Goal: Task Accomplishment & Management: Manage account settings

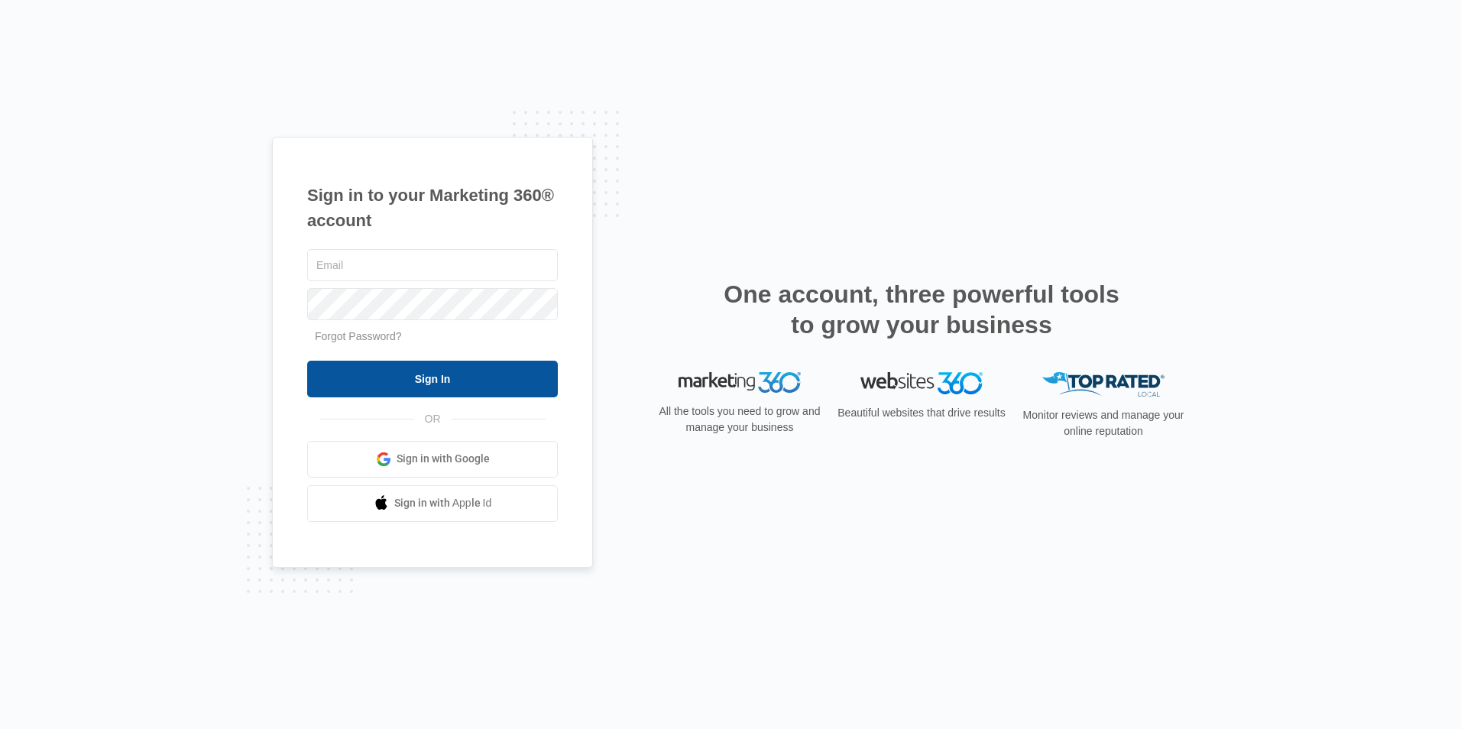
type input "[EMAIL_ADDRESS][DOMAIN_NAME]"
click at [440, 382] on input "Sign In" at bounding box center [432, 379] width 251 height 37
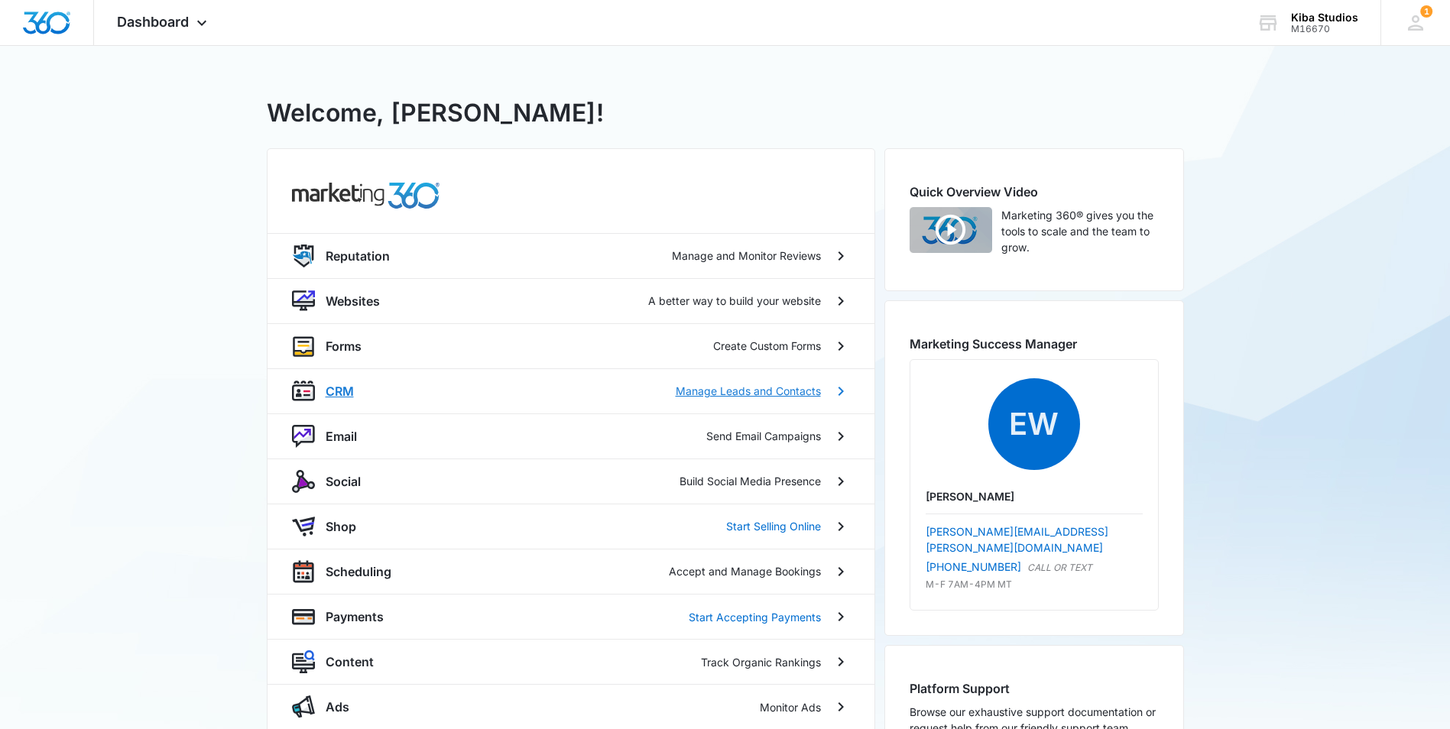
click at [352, 387] on p "CRM" at bounding box center [340, 391] width 28 height 18
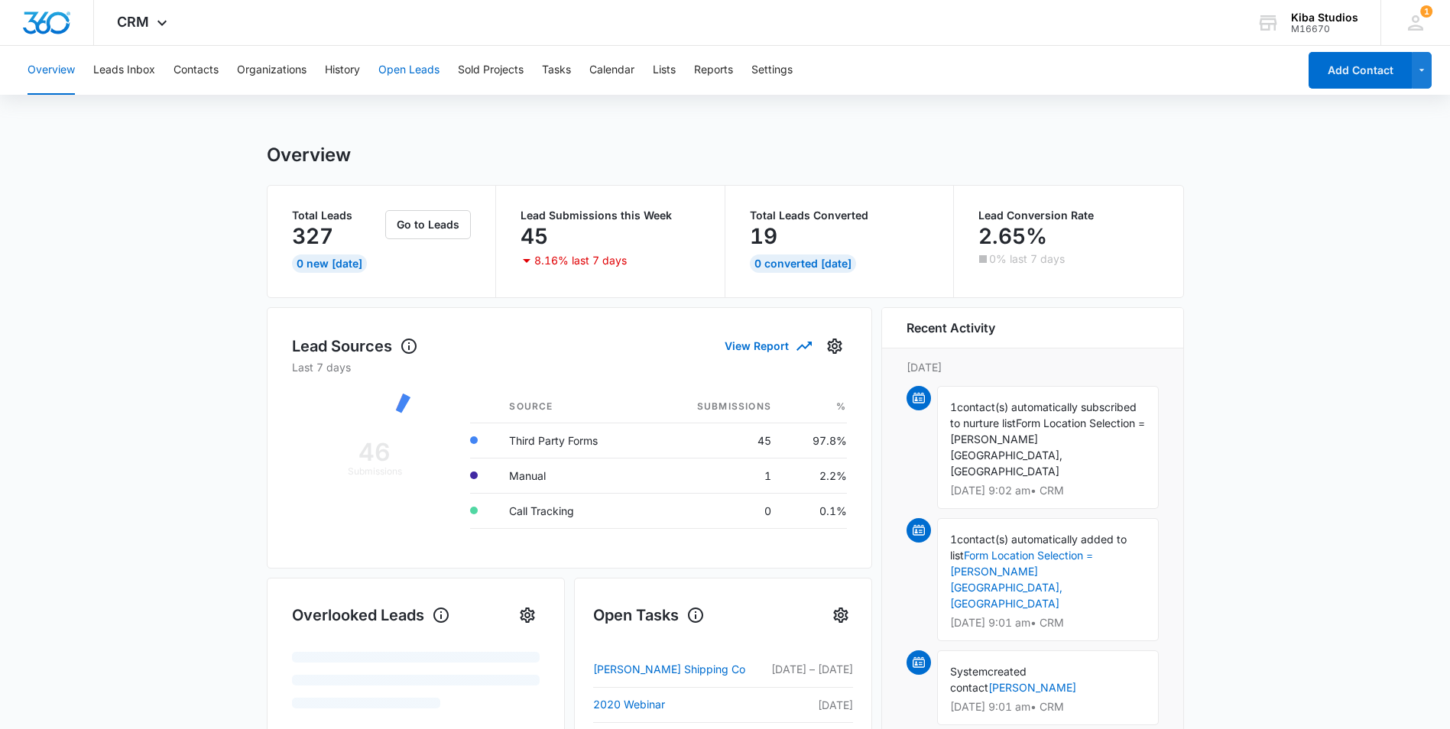
click at [428, 66] on button "Open Leads" at bounding box center [408, 70] width 61 height 49
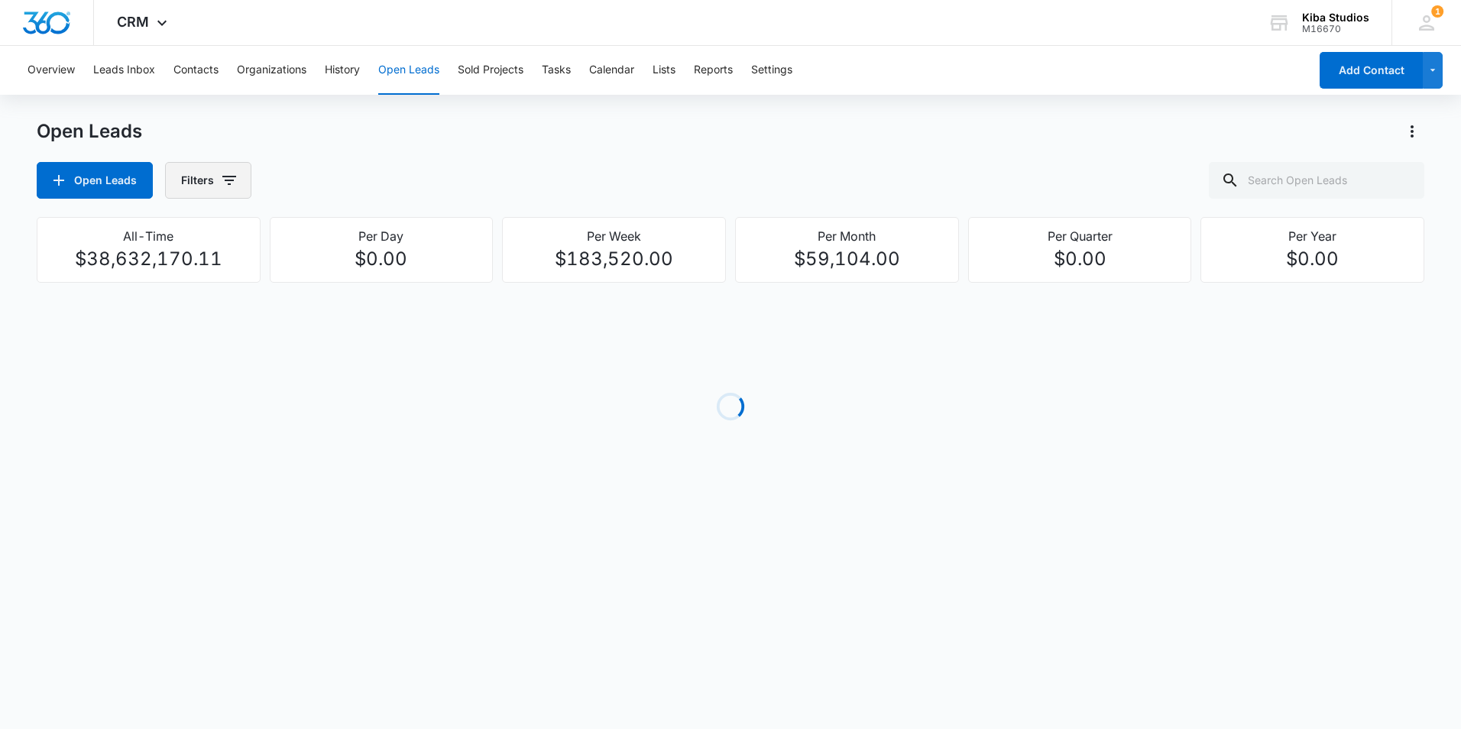
click at [228, 176] on icon "button" at bounding box center [229, 180] width 14 height 9
click at [348, 278] on icon "Show Assigned To filters" at bounding box center [346, 276] width 18 height 18
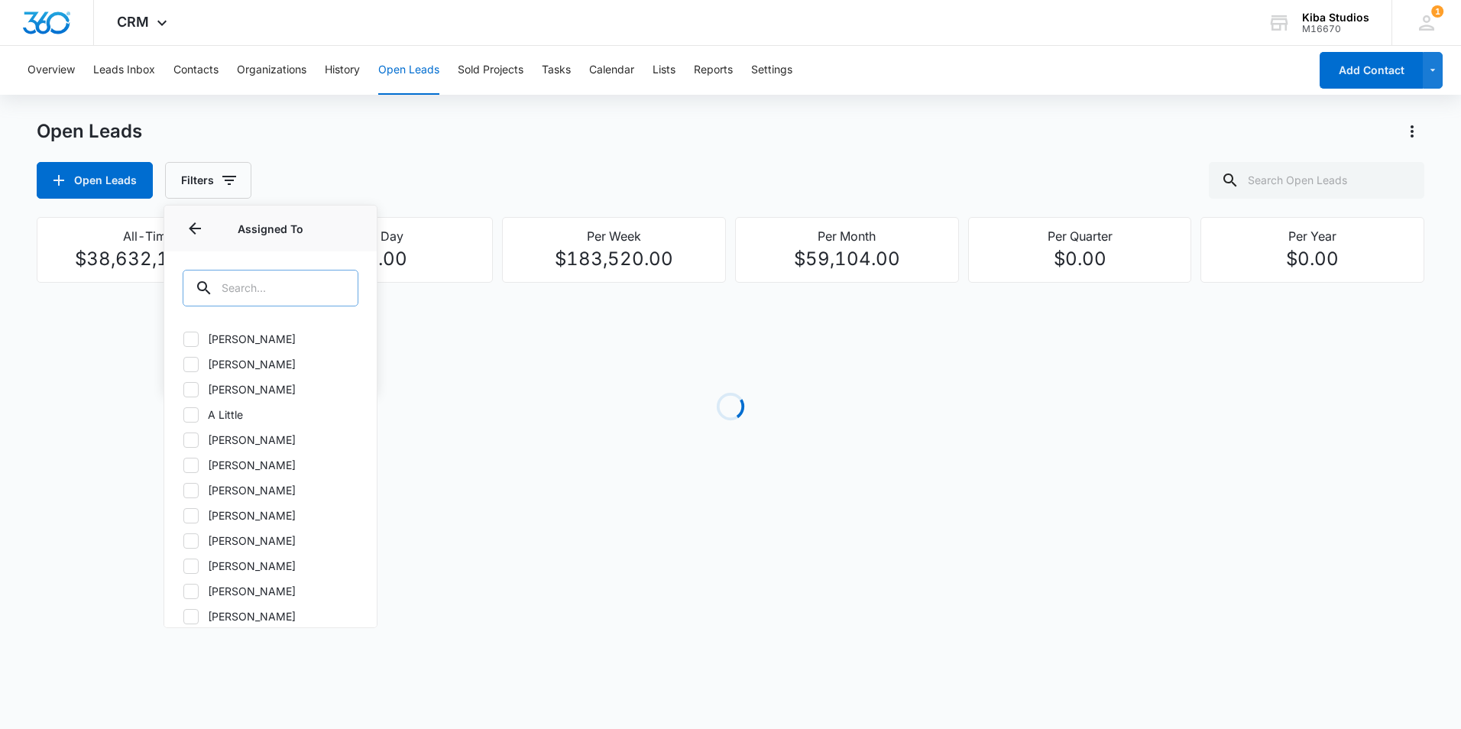
click at [248, 295] on input "text" at bounding box center [271, 288] width 176 height 37
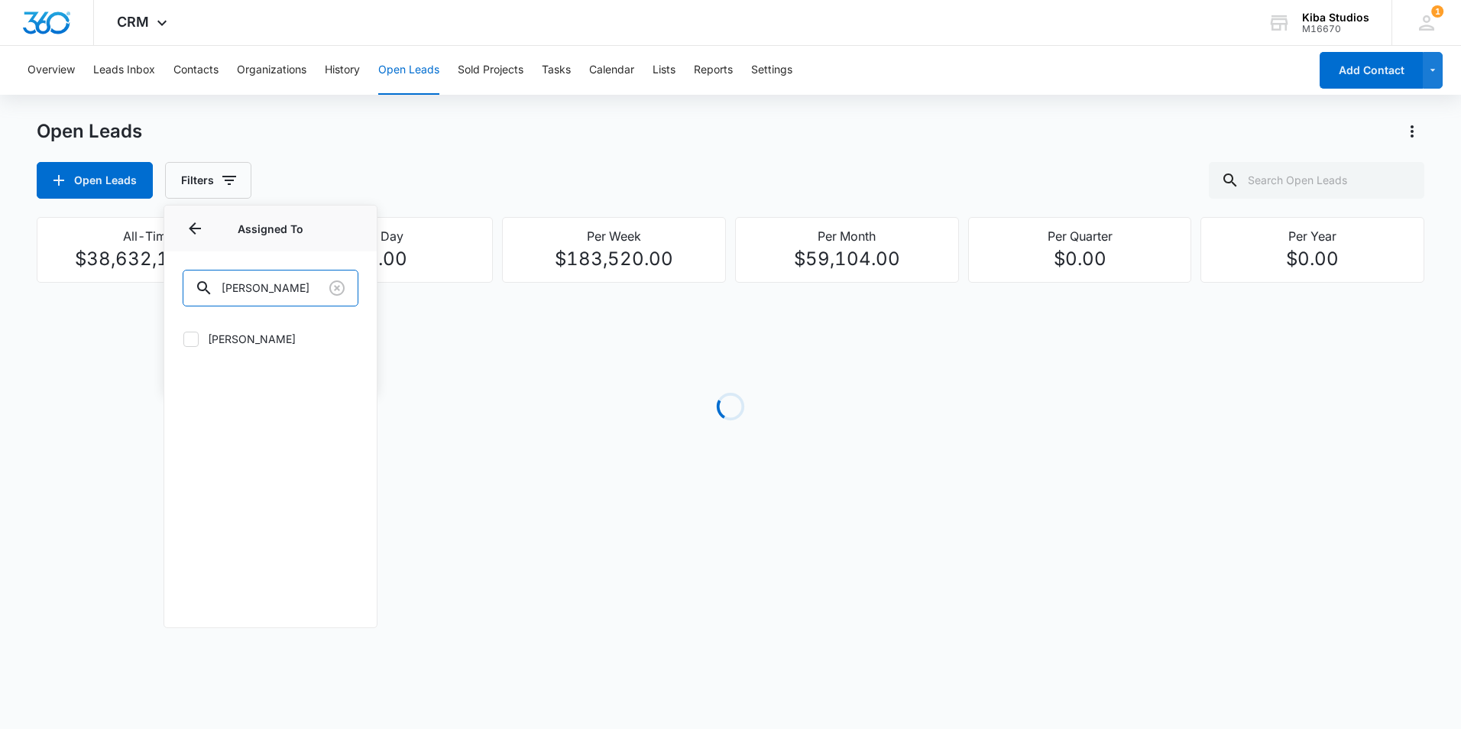
type input "kendall"
click at [187, 341] on icon at bounding box center [191, 339] width 14 height 14
click at [183, 339] on input "Kendall Solinski" at bounding box center [183, 339] width 1 height 1
checkbox input "true"
click at [441, 153] on div "Open Leads Open Leads Filters (1) Assigned By Assigned To 1 Assigned To (1) ken…" at bounding box center [731, 158] width 1388 height 79
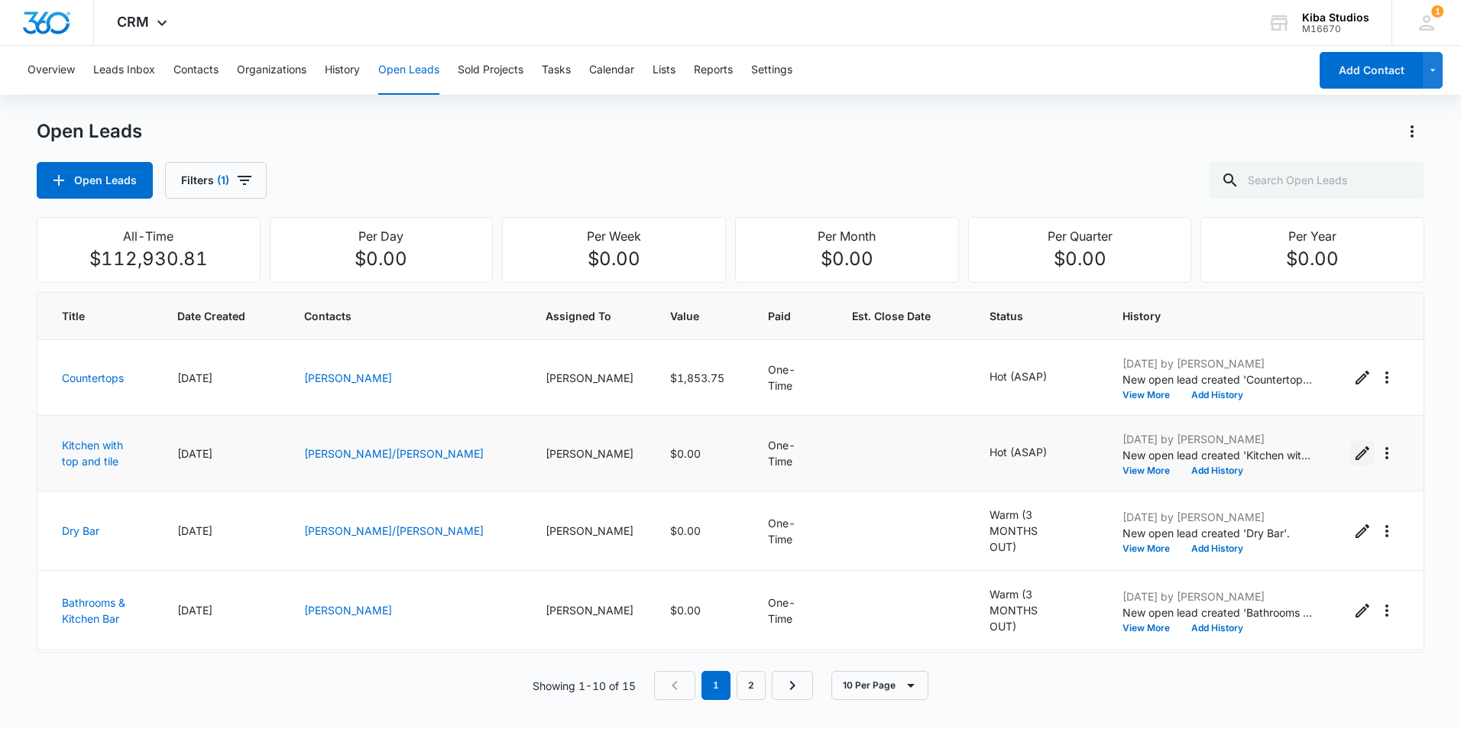
click at [1353, 461] on icon "Edit Open Lead" at bounding box center [1362, 453] width 18 height 18
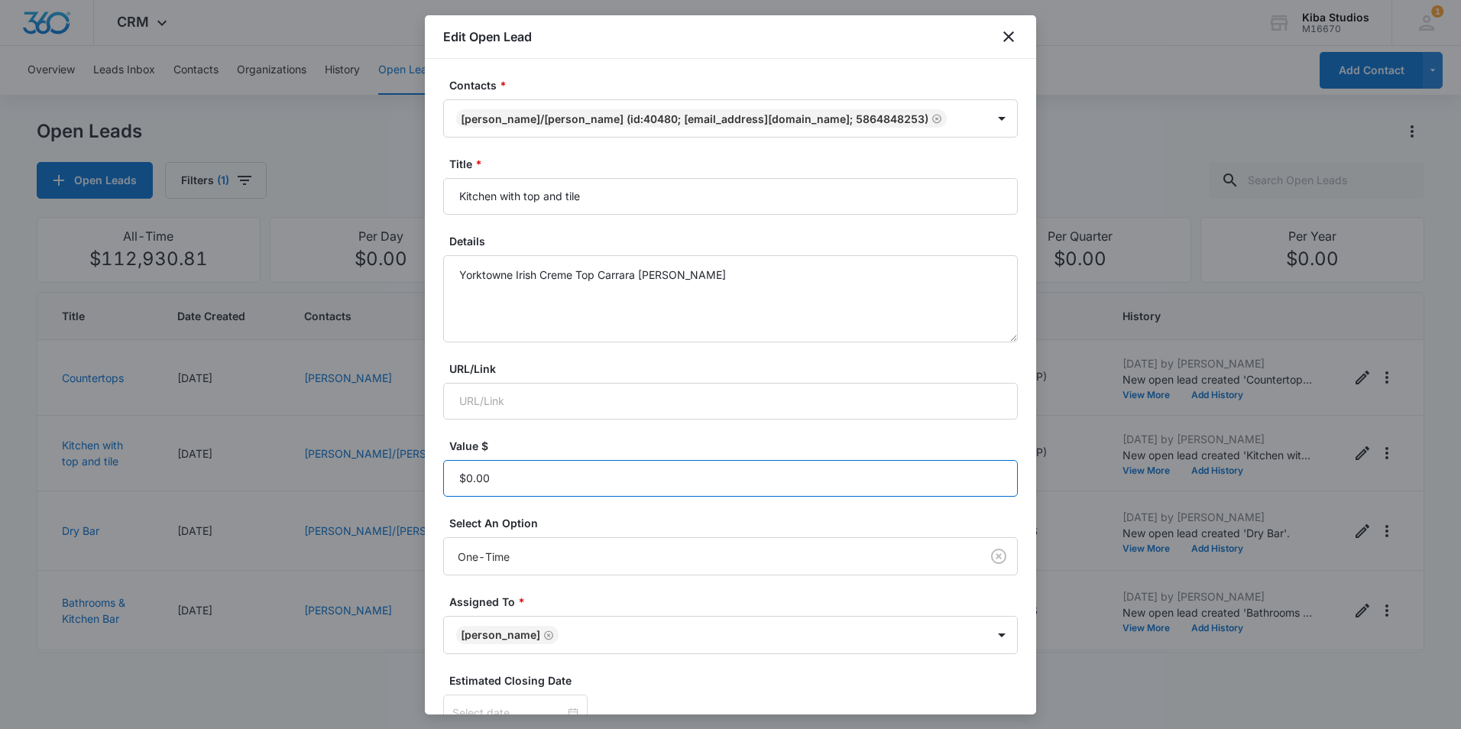
click at [537, 483] on input "Value $" at bounding box center [730, 478] width 575 height 37
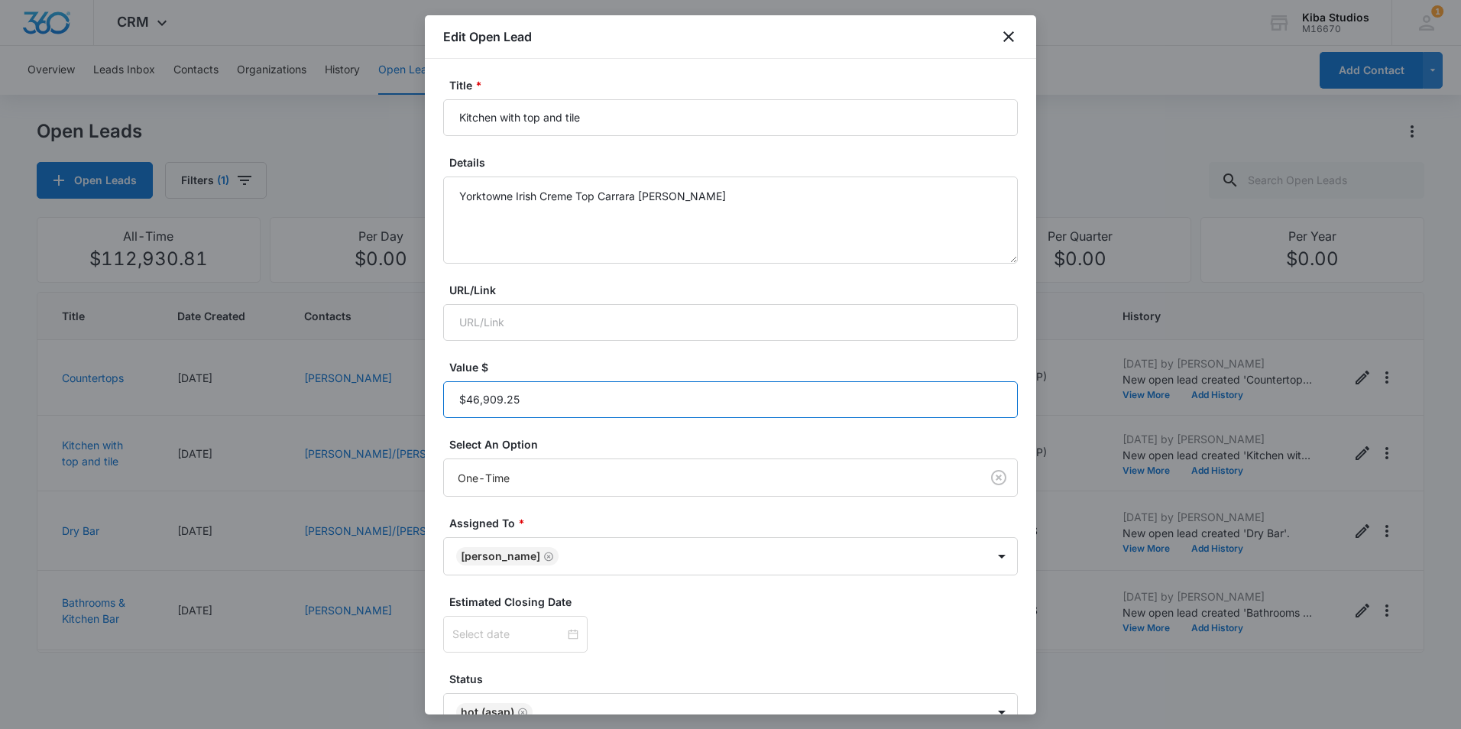
scroll to position [169, 0]
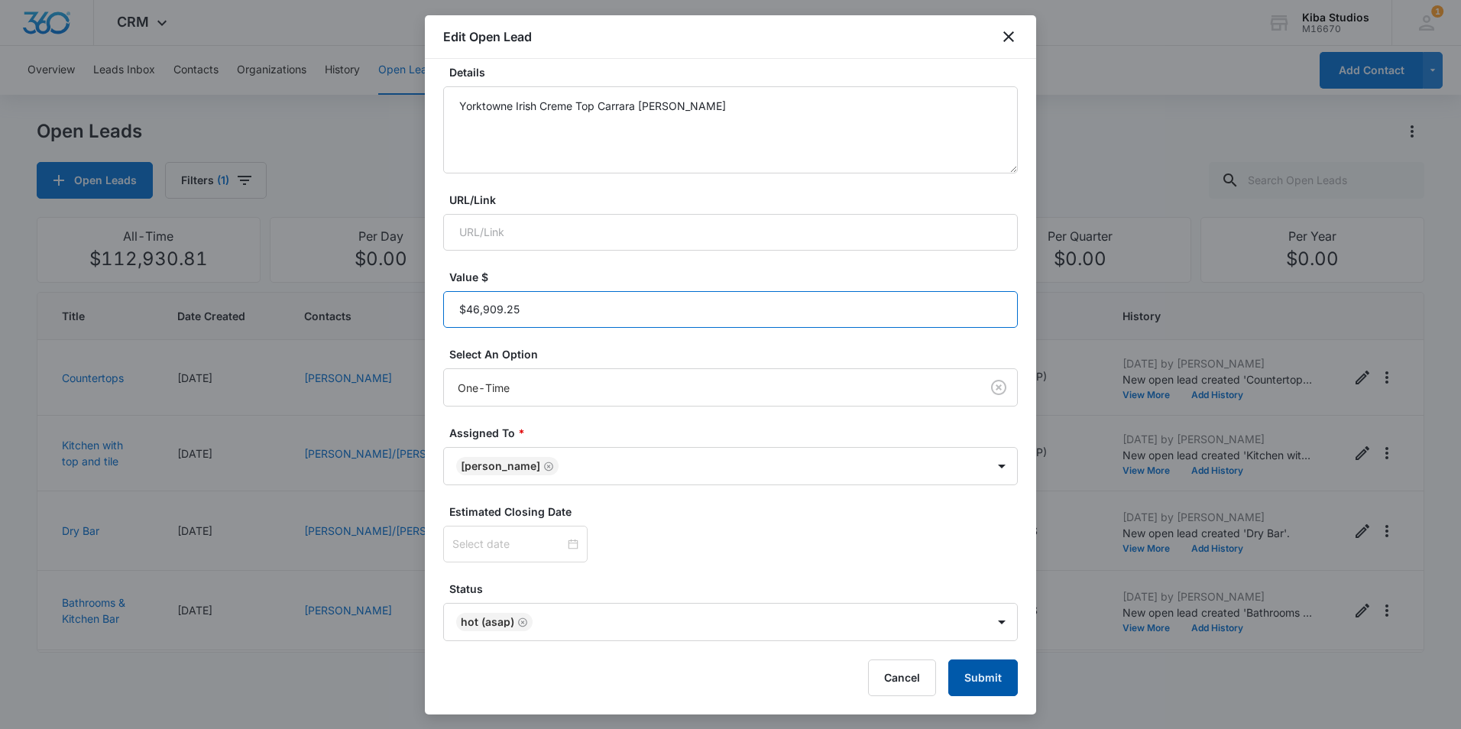
type input "$46,909.25"
click at [961, 677] on button "Submit" at bounding box center [983, 678] width 70 height 37
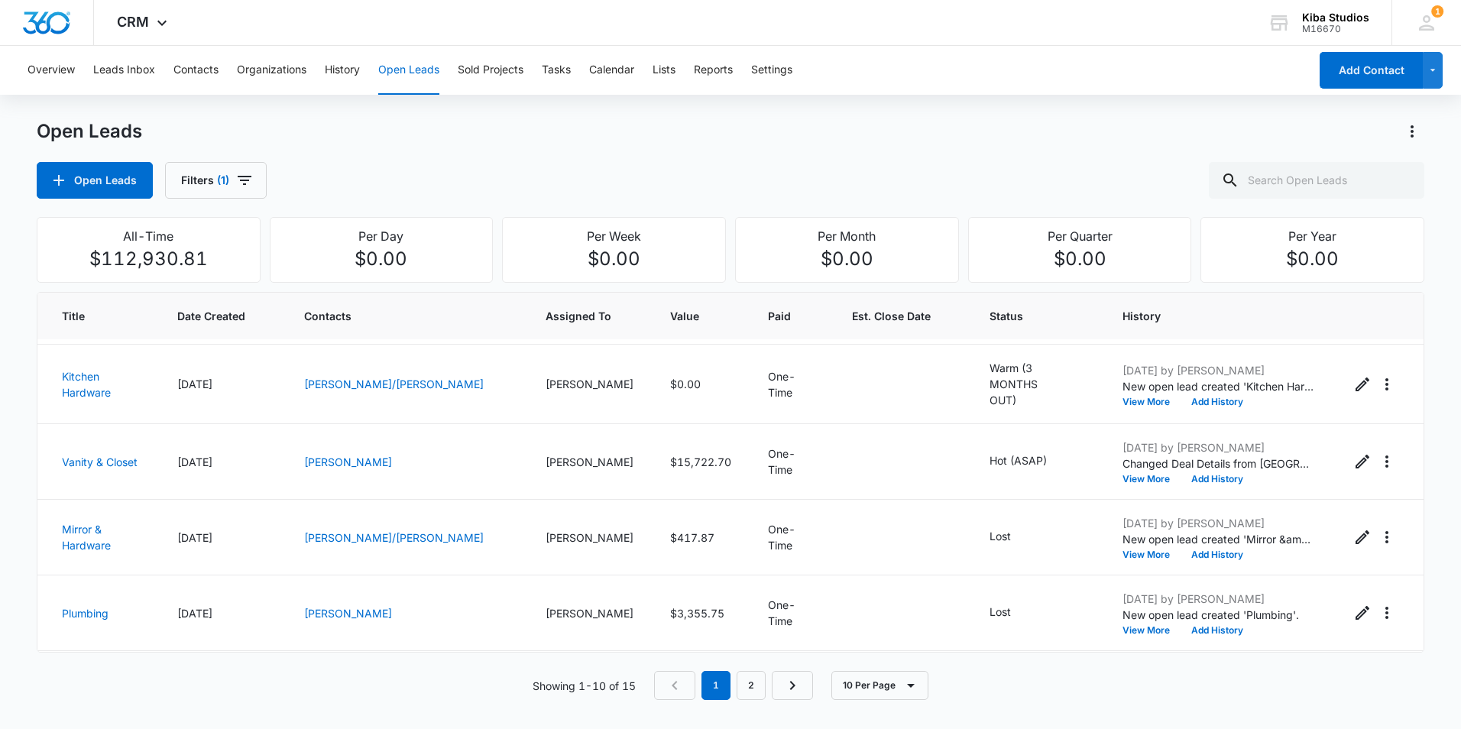
scroll to position [444, 0]
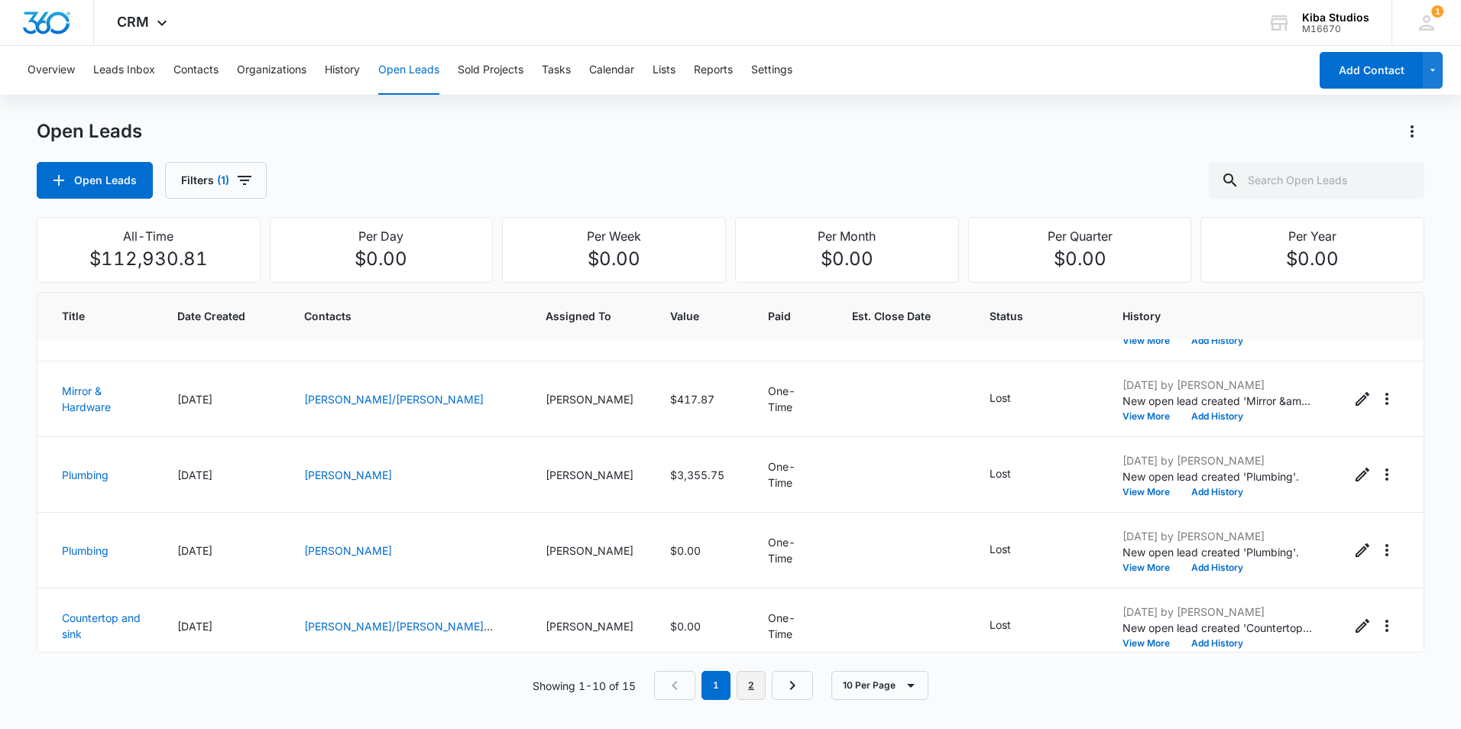
click at [747, 680] on link "2" at bounding box center [751, 685] width 29 height 29
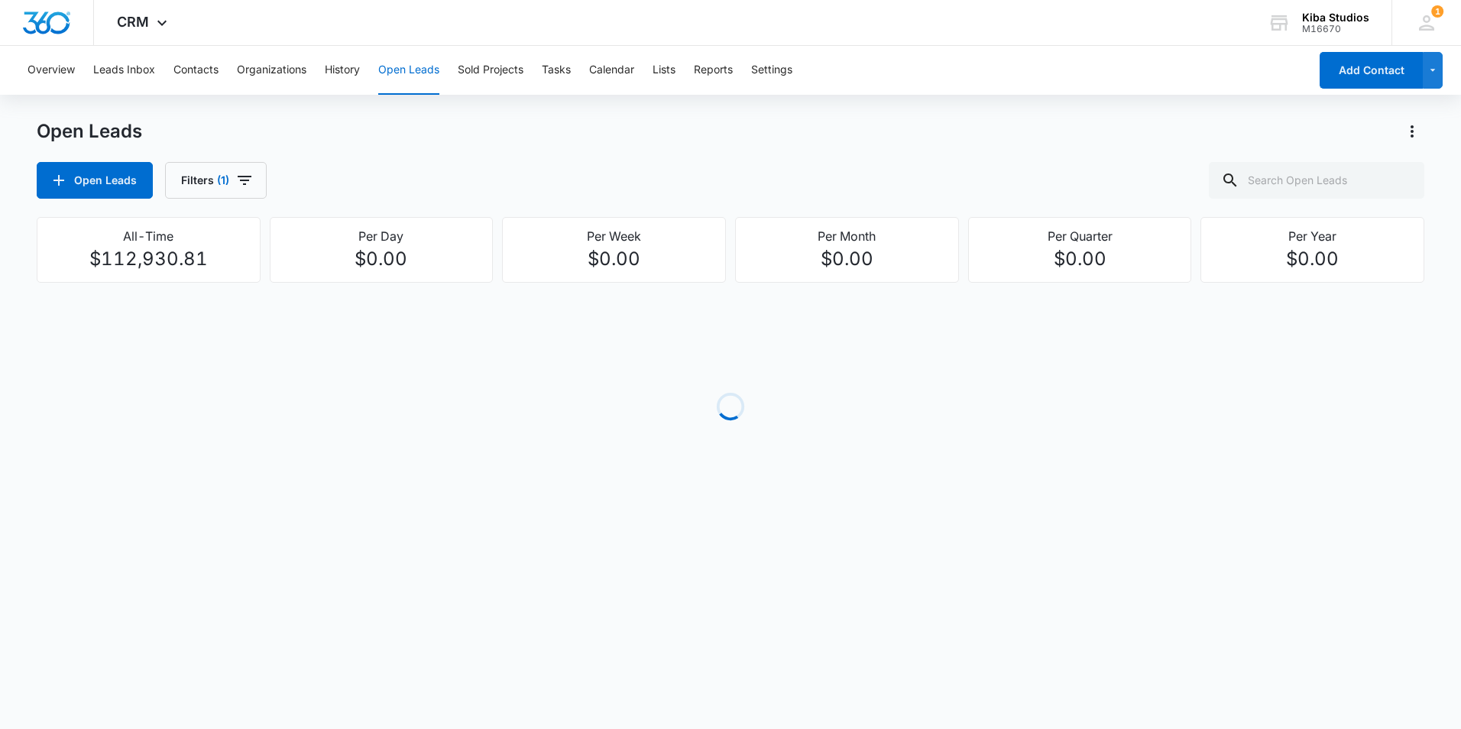
scroll to position [66, 0]
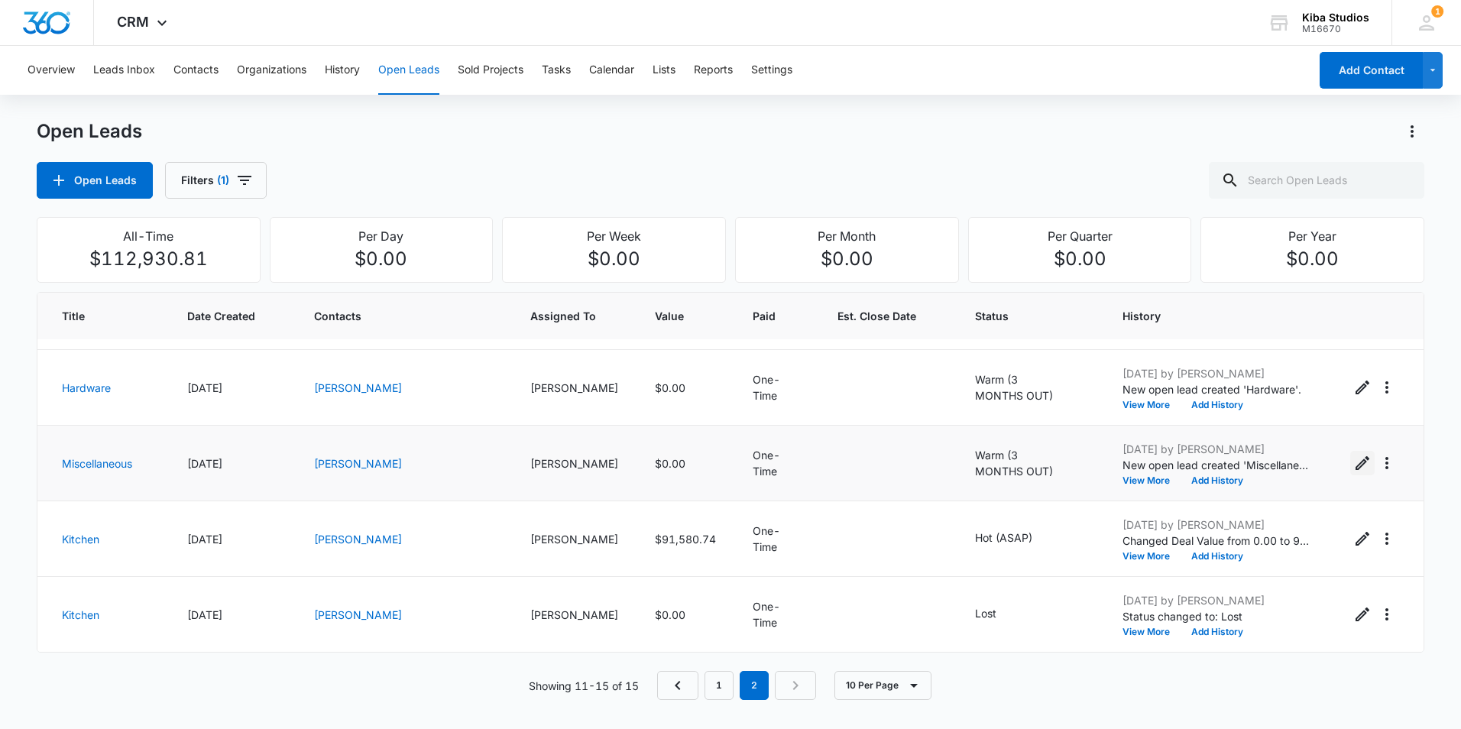
click at [1356, 468] on icon "Edit Open Lead" at bounding box center [1363, 463] width 14 height 14
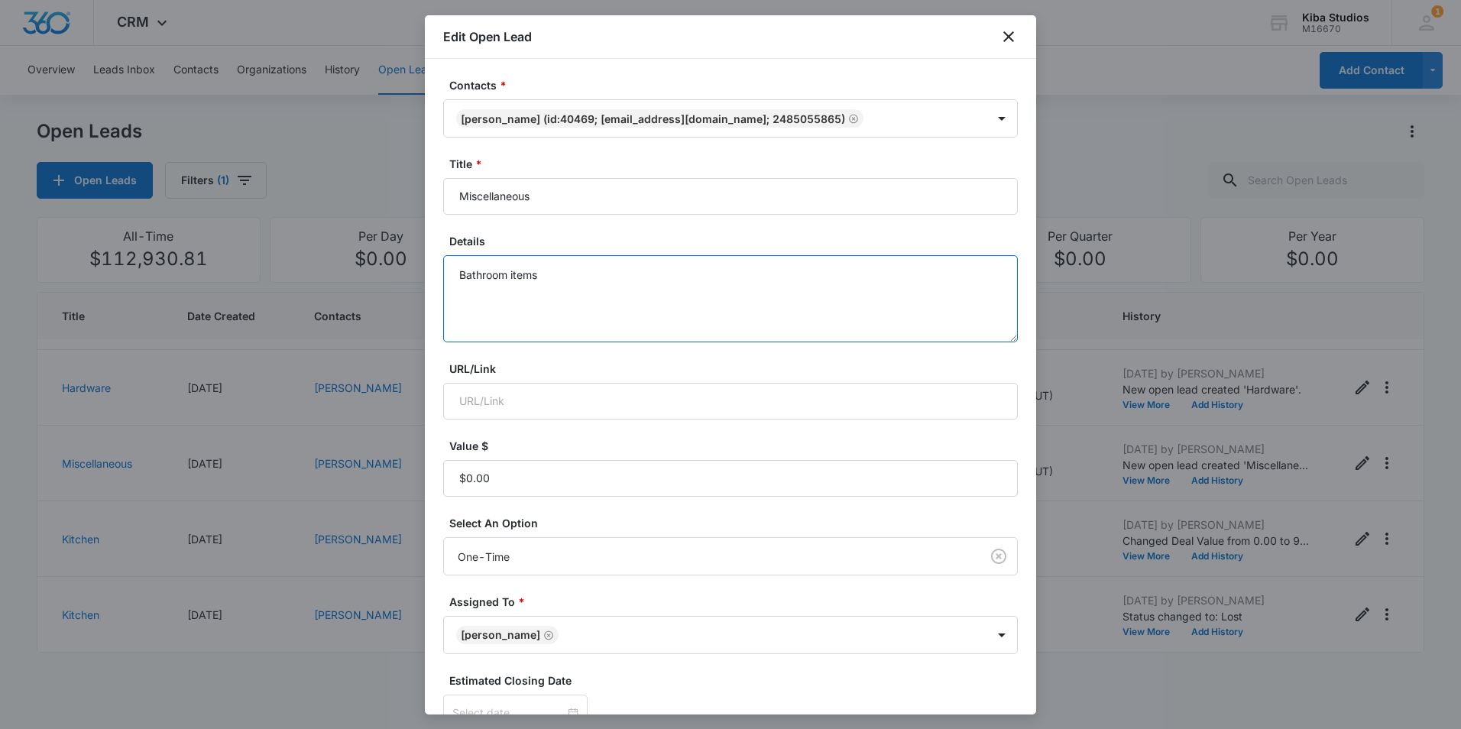
click at [670, 286] on textarea "Bathroom items" at bounding box center [730, 298] width 575 height 87
drag, startPoint x: 670, startPoint y: 286, endPoint x: 1460, endPoint y: 172, distance: 798.4
click at [339, 245] on body "CRM Apps Reputation Websites Forms CRM Email Social Shop Scheduling Payments PO…" at bounding box center [730, 364] width 1461 height 729
type textarea "Sho"
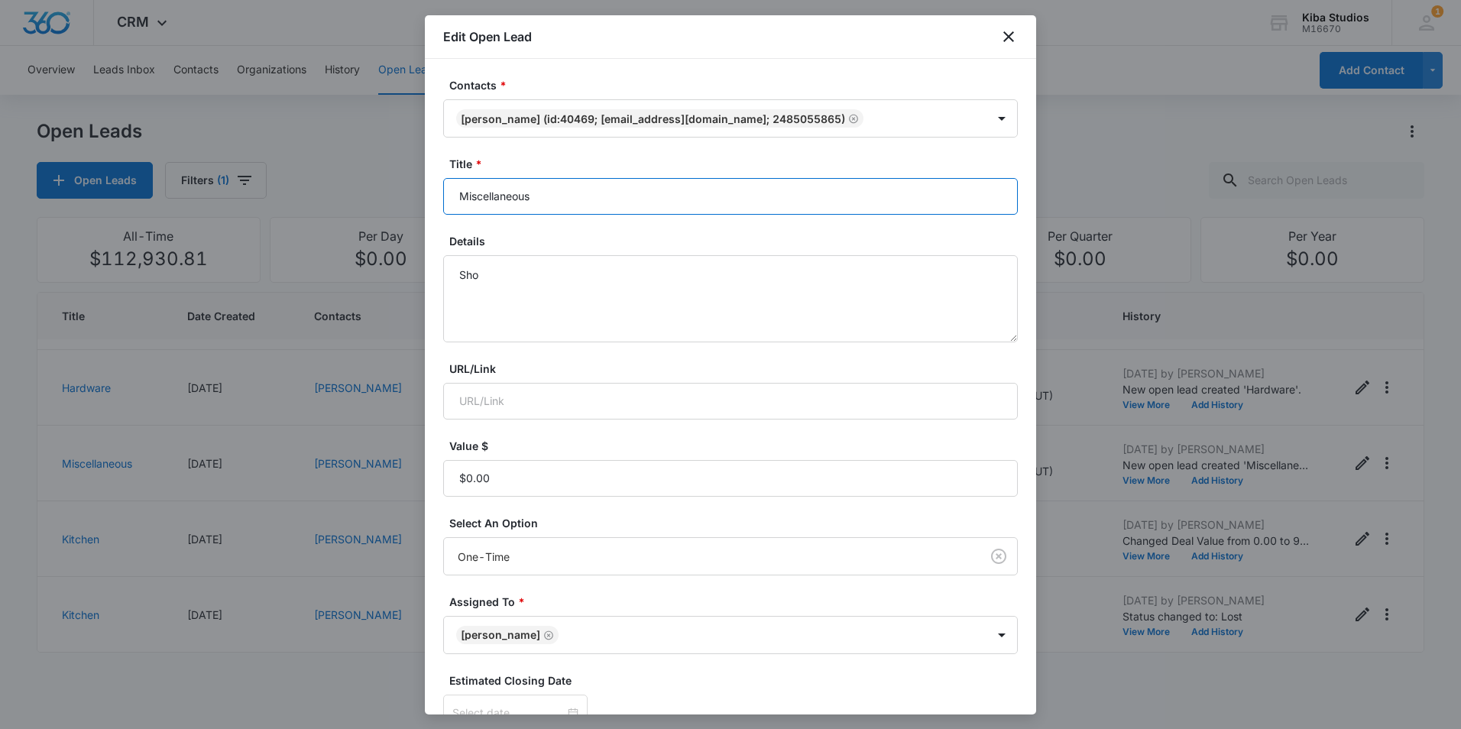
drag, startPoint x: 549, startPoint y: 202, endPoint x: 357, endPoint y: 212, distance: 192.8
click at [357, 212] on body "CRM Apps Reputation Websites Forms CRM Email Social Shop Scheduling Payments PO…" at bounding box center [730, 364] width 1461 height 729
type input "Plumbing Pieces"
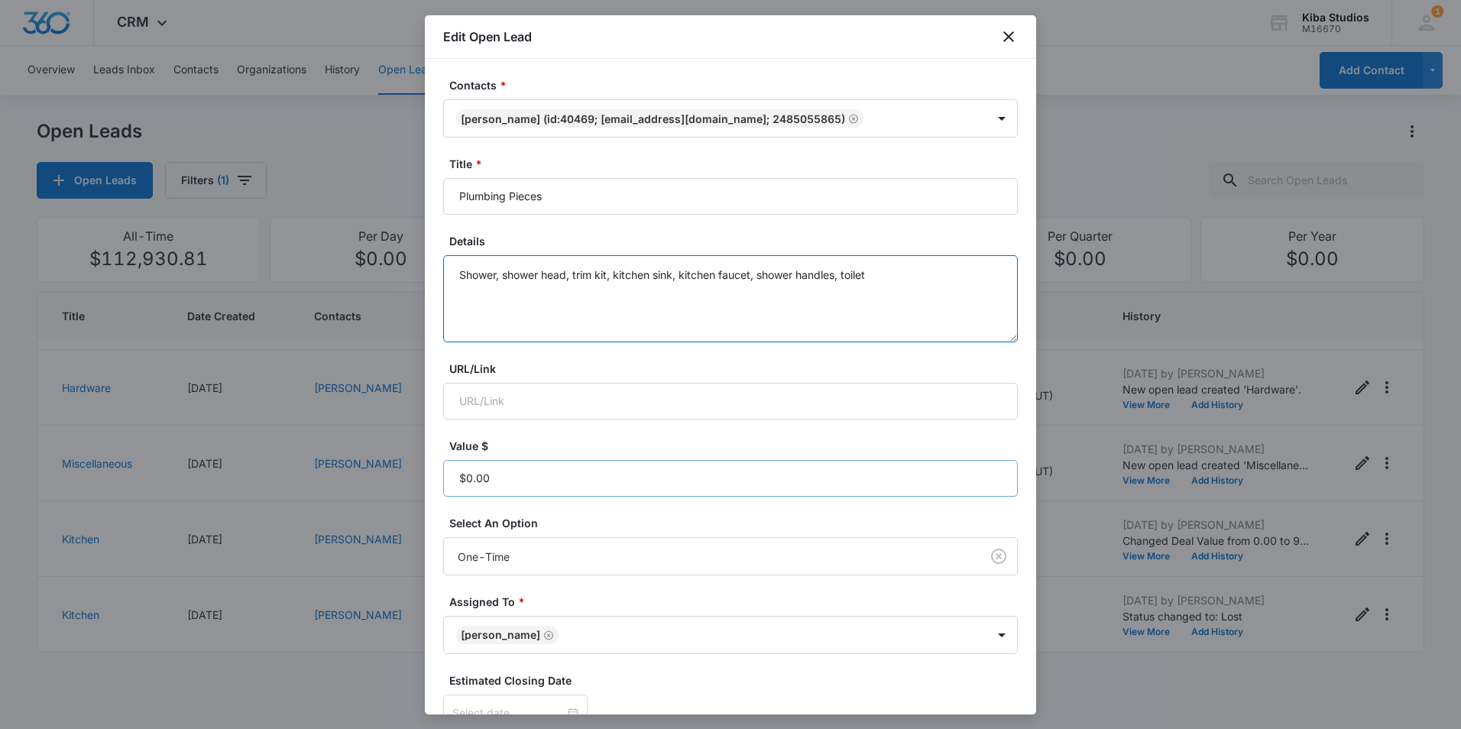
type textarea "Shower, shower head, trim kit, kitchen sink, kitchen faucet, shower handles, to…"
click at [553, 485] on input "Value $" at bounding box center [730, 478] width 575 height 37
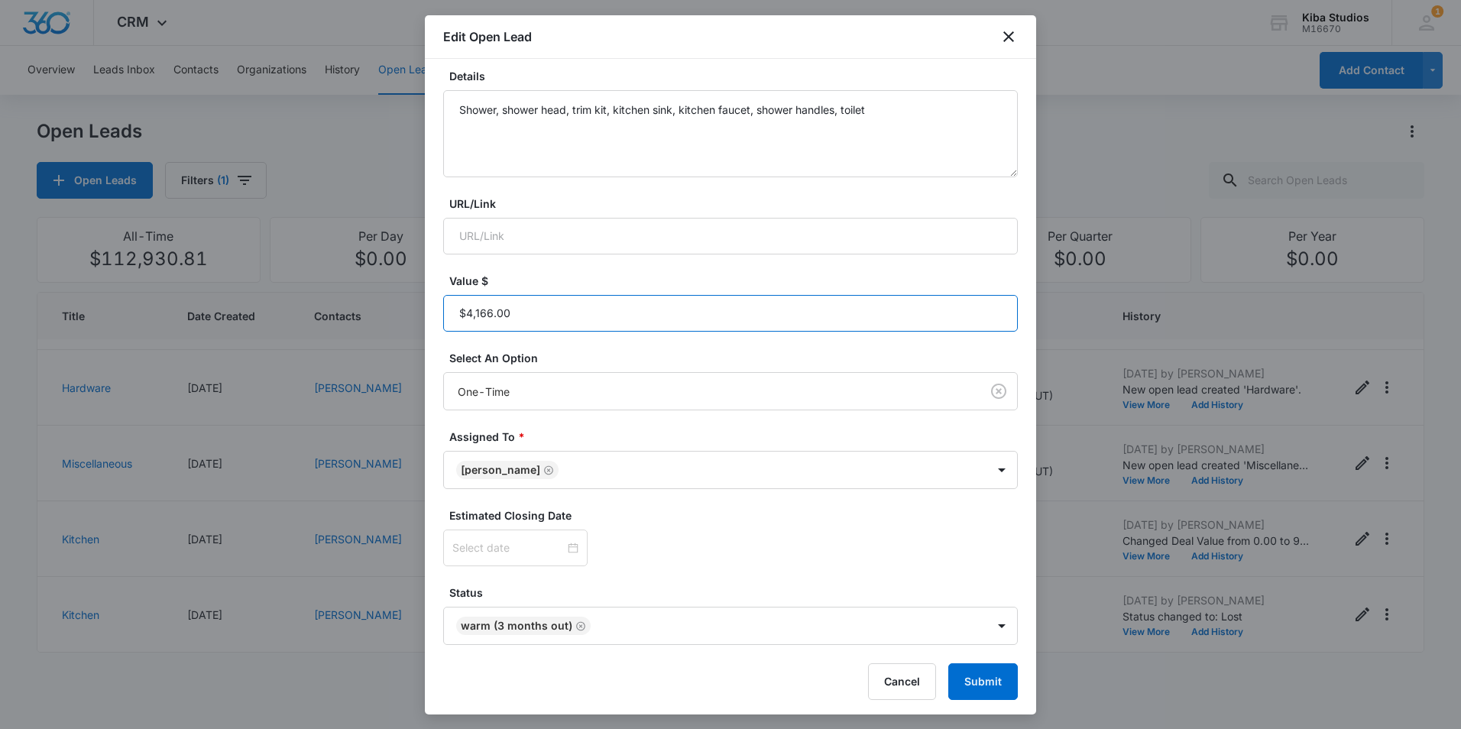
scroll to position [169, 0]
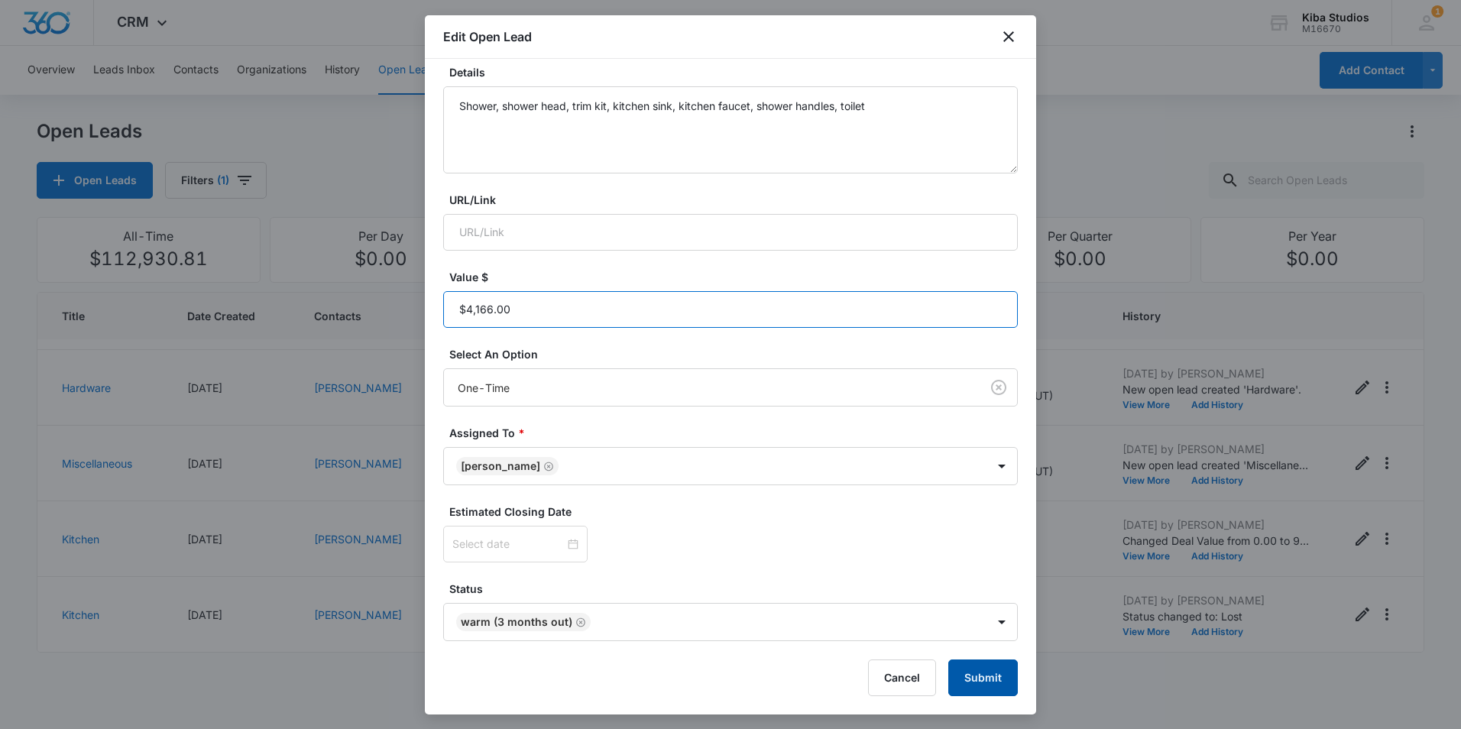
type input "$4,166.00"
drag, startPoint x: 961, startPoint y: 684, endPoint x: 968, endPoint y: 682, distance: 7.8
click at [961, 684] on button "Submit" at bounding box center [983, 678] width 70 height 37
